Goal: Transaction & Acquisition: Purchase product/service

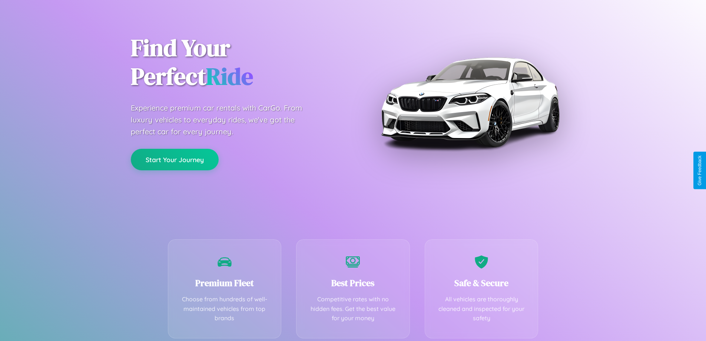
scroll to position [146, 0]
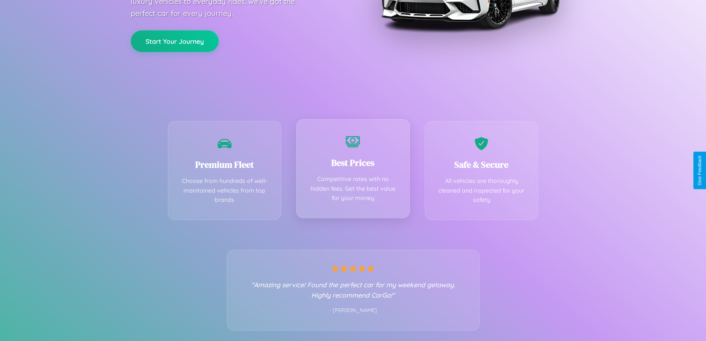
click at [353, 170] on div "Best Prices Competitive rates with no hidden fees. Get the best value for your …" at bounding box center [353, 168] width 114 height 99
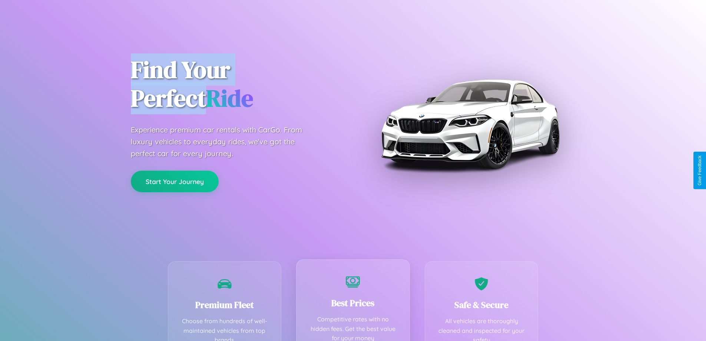
scroll to position [0, 0]
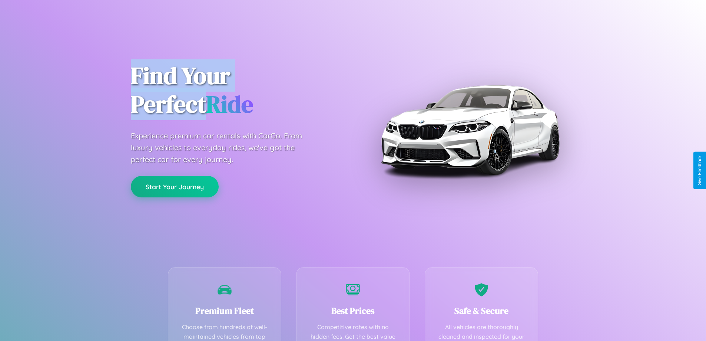
click at [175, 187] on button "Start Your Journey" at bounding box center [175, 186] width 88 height 21
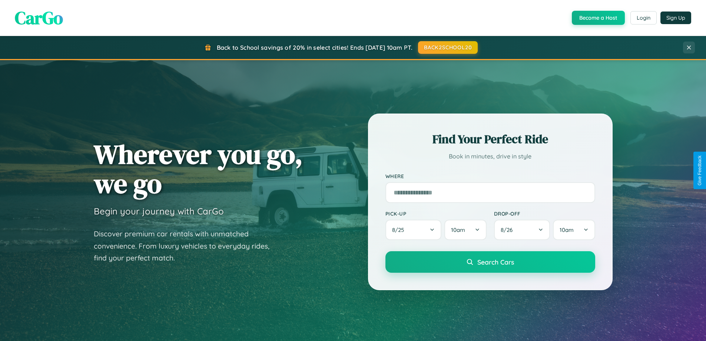
scroll to position [1426, 0]
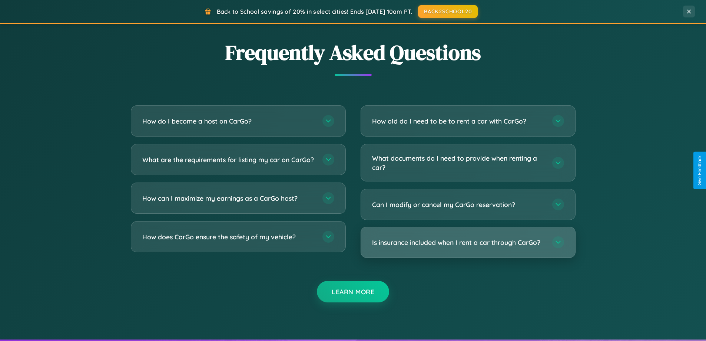
click at [468, 242] on h3 "Is insurance included when I rent a car through CarGo?" at bounding box center [458, 242] width 173 height 9
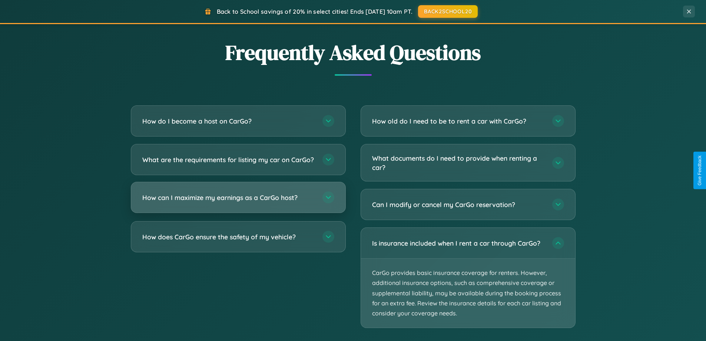
click at [238, 202] on h3 "How can I maximize my earnings as a CarGo host?" at bounding box center [228, 197] width 173 height 9
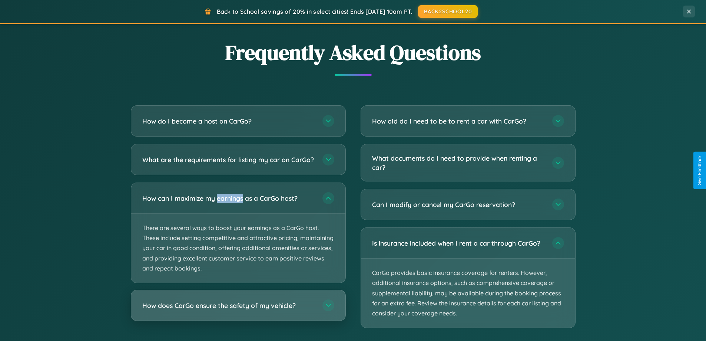
click at [238, 310] on h3 "How does CarGo ensure the safety of my vehicle?" at bounding box center [228, 305] width 173 height 9
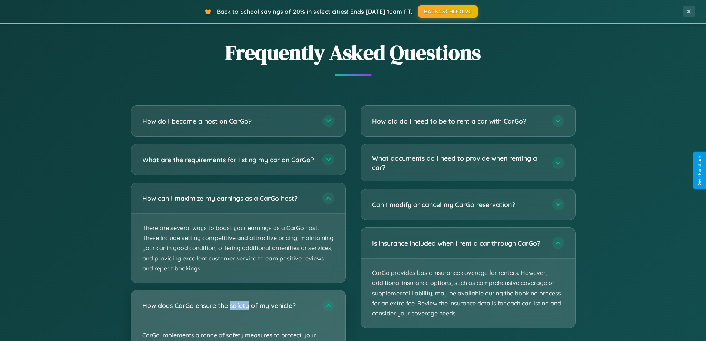
scroll to position [1191, 0]
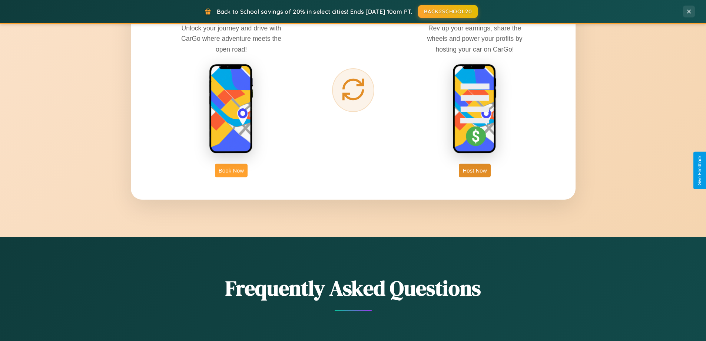
click at [231, 170] on button "Book Now" at bounding box center [231, 170] width 33 height 14
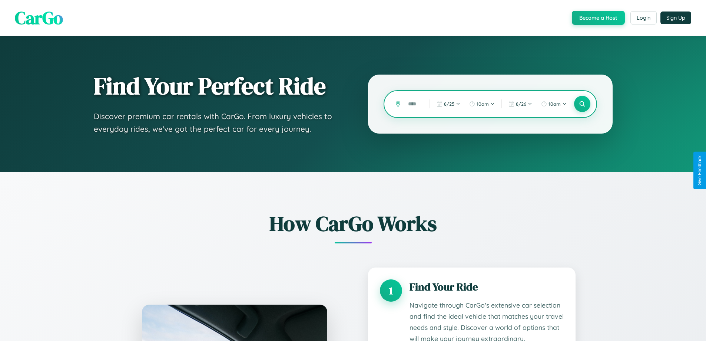
click at [413, 104] on input "text" at bounding box center [413, 103] width 18 height 13
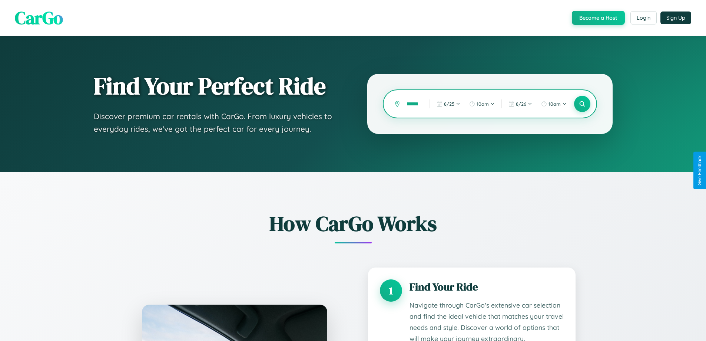
scroll to position [0, 14]
type input "*********"
click at [582, 104] on icon at bounding box center [582, 103] width 7 height 7
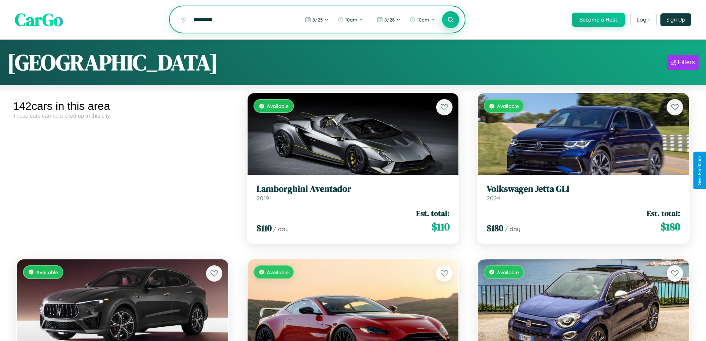
click at [450, 20] on icon at bounding box center [450, 19] width 7 height 7
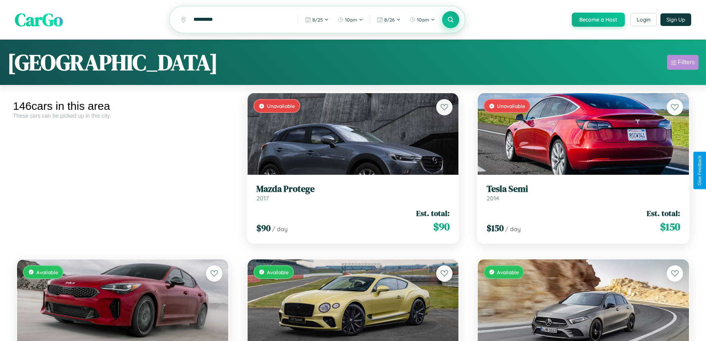
click at [683, 63] on div "Filters" at bounding box center [686, 62] width 17 height 7
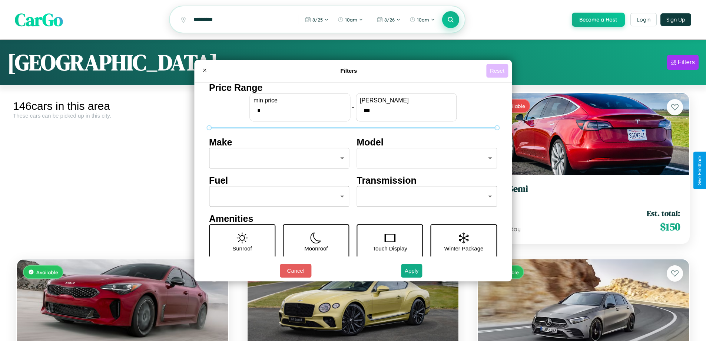
click at [498, 70] on button "Reset" at bounding box center [497, 71] width 22 height 14
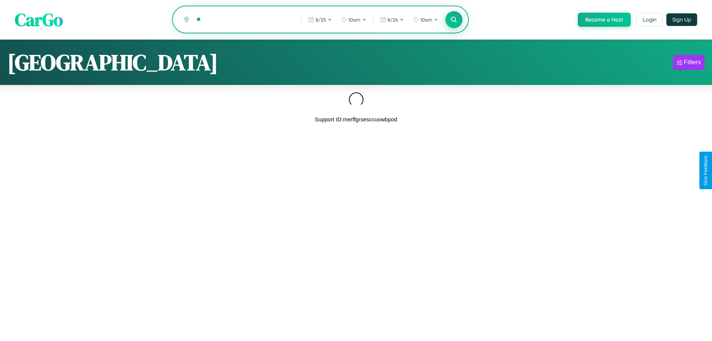
type input "*"
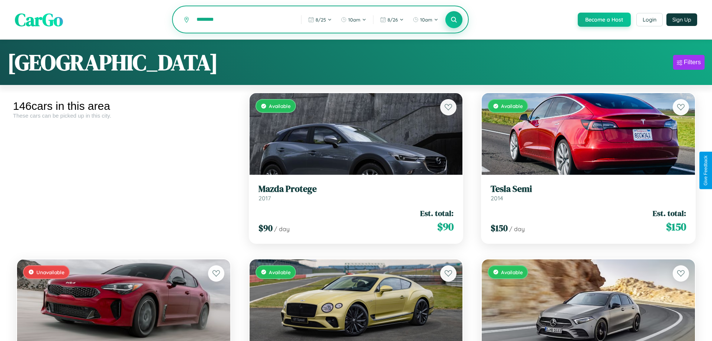
type input "*********"
click at [450, 20] on icon at bounding box center [450, 19] width 7 height 7
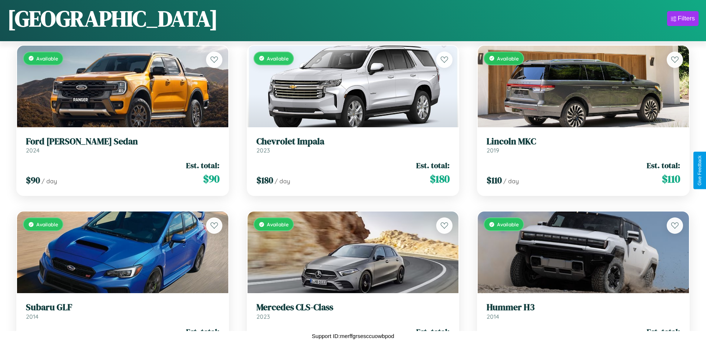
scroll to position [7240, 0]
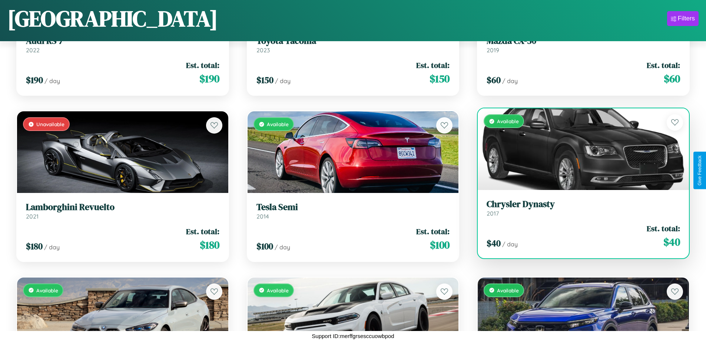
click at [579, 208] on h3 "Chrysler Dynasty" at bounding box center [583, 204] width 193 height 11
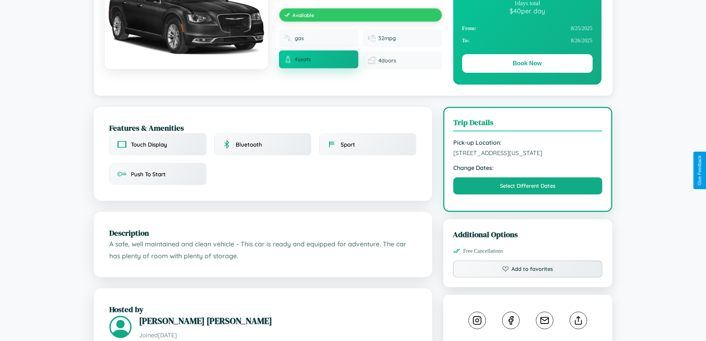
scroll to position [251, 0]
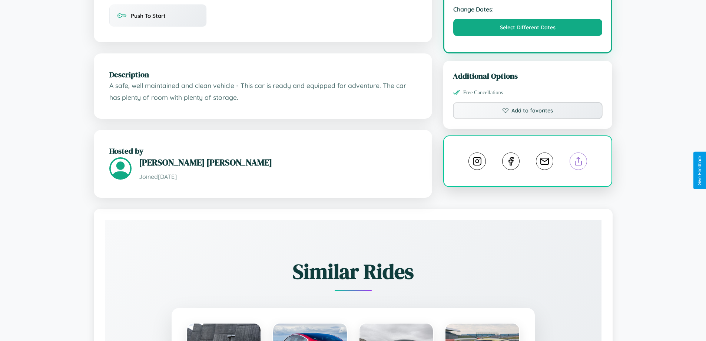
click at [579, 162] on line at bounding box center [579, 159] width 0 height 5
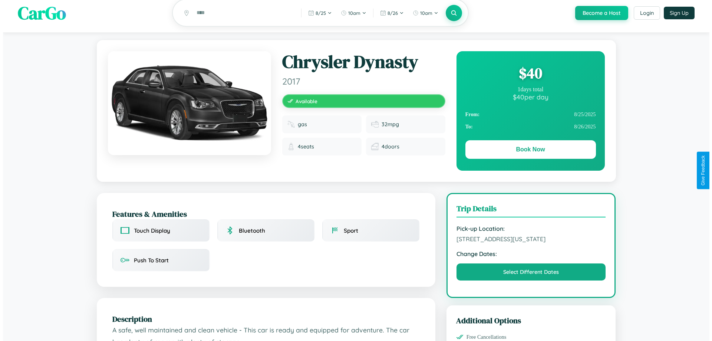
scroll to position [0, 0]
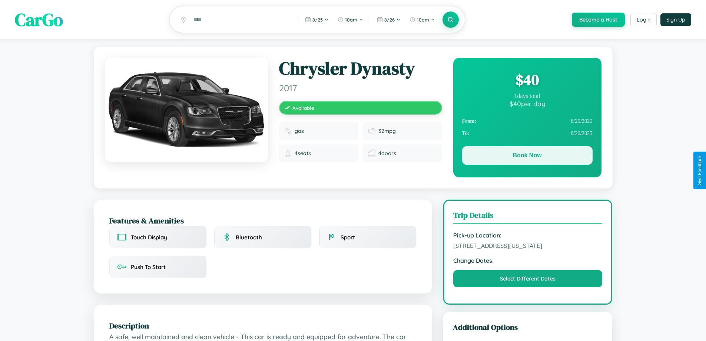
click at [527, 156] on button "Book Now" at bounding box center [527, 155] width 130 height 19
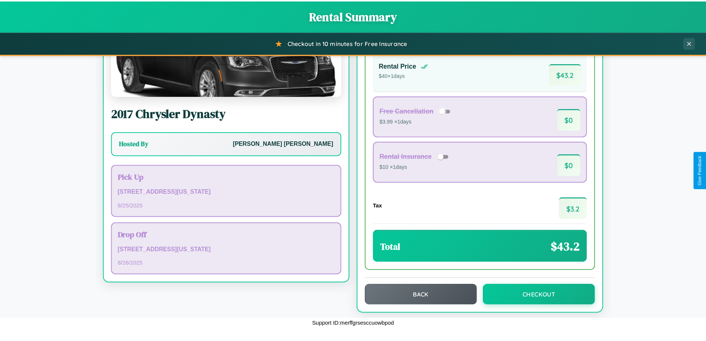
scroll to position [51, 0]
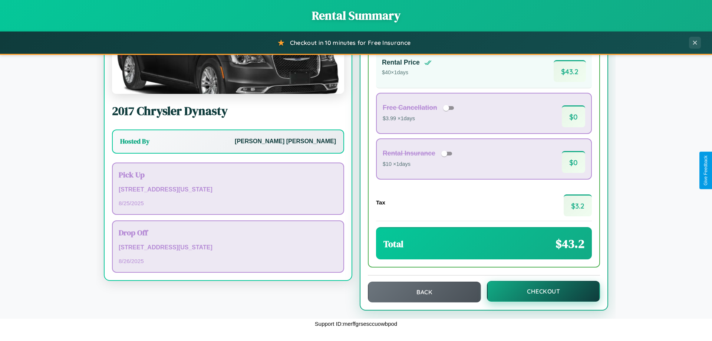
click at [538, 291] on button "Checkout" at bounding box center [543, 291] width 113 height 21
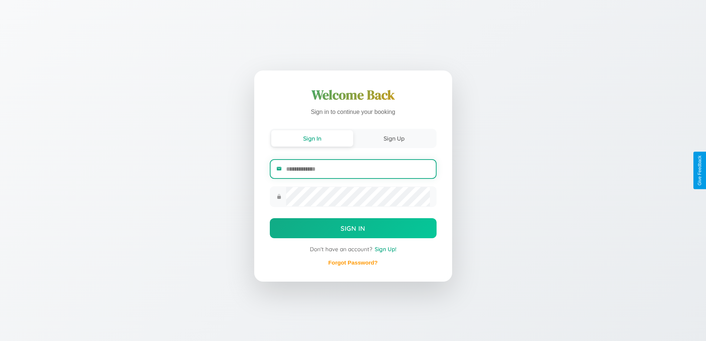
click at [358, 169] on input "email" at bounding box center [357, 169] width 143 height 18
type input "**********"
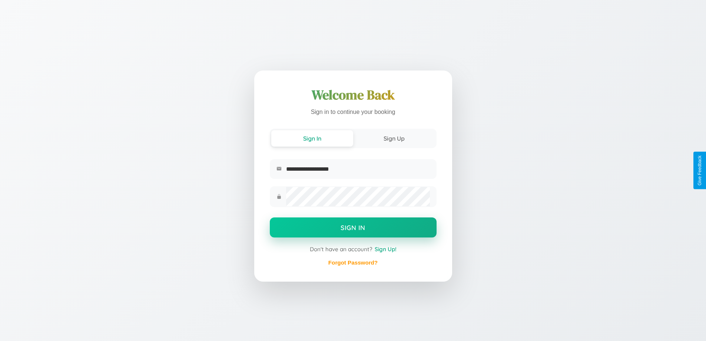
click at [353, 228] on button "Sign In" at bounding box center [353, 227] width 167 height 20
